Goal: Navigation & Orientation: Find specific page/section

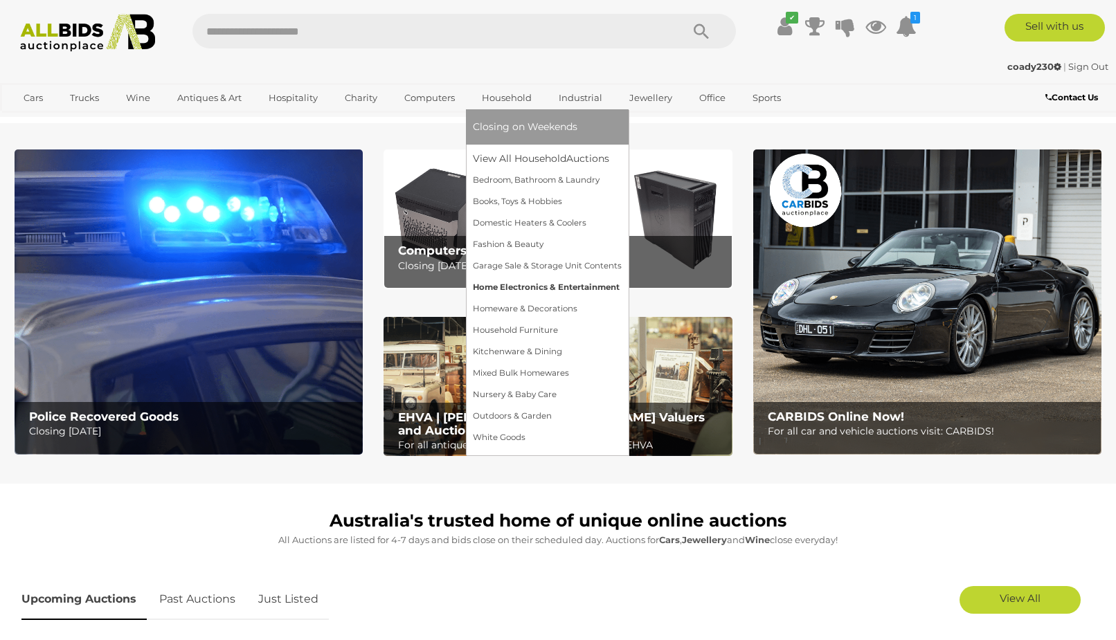
click at [505, 284] on link "Home Electronics & Entertainment" at bounding box center [547, 287] width 149 height 21
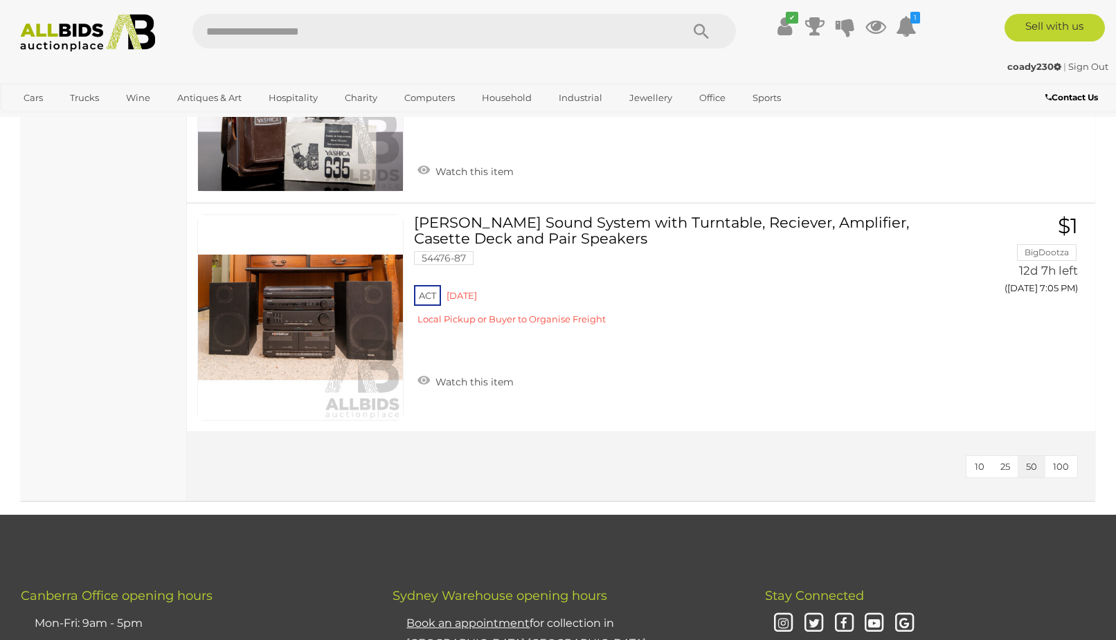
scroll to position [6918, 0]
